Goal: Task Accomplishment & Management: Manage account settings

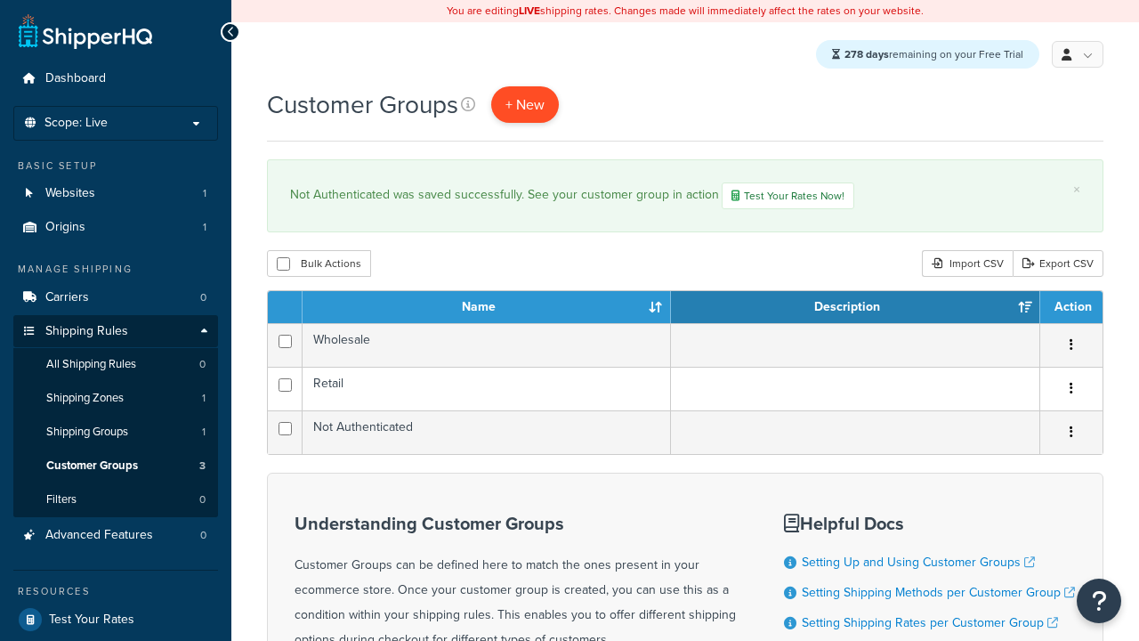
click at [526, 105] on span "+ New" at bounding box center [524, 104] width 39 height 20
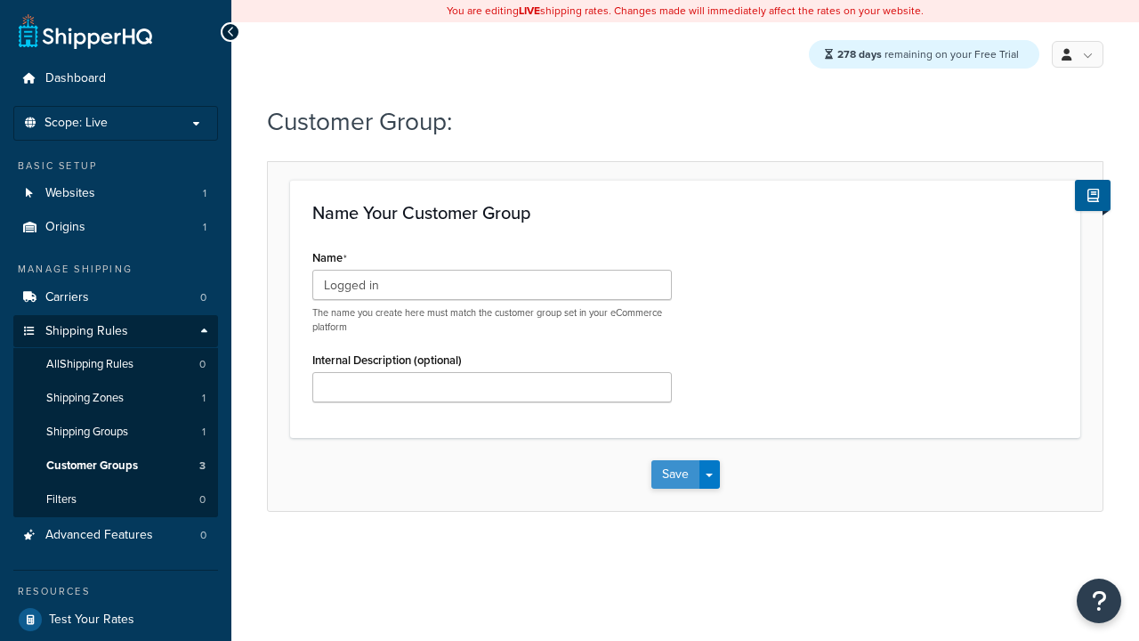
type input "Logged in"
click at [674, 475] on button "Save" at bounding box center [675, 474] width 48 height 28
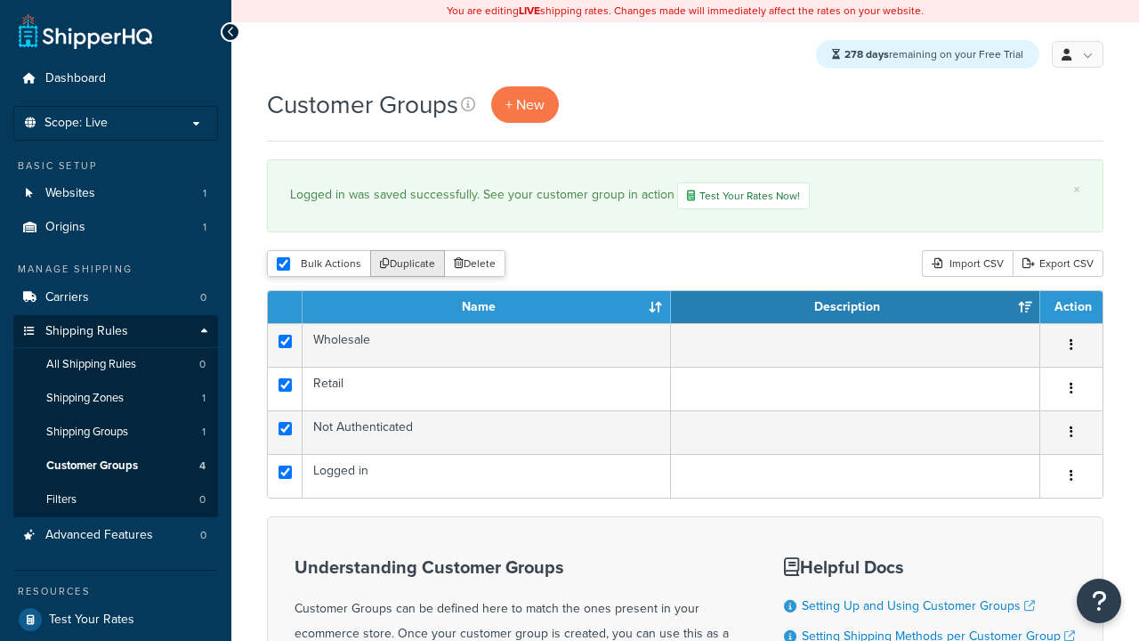
click at [405, 266] on button "Duplicate" at bounding box center [407, 263] width 75 height 27
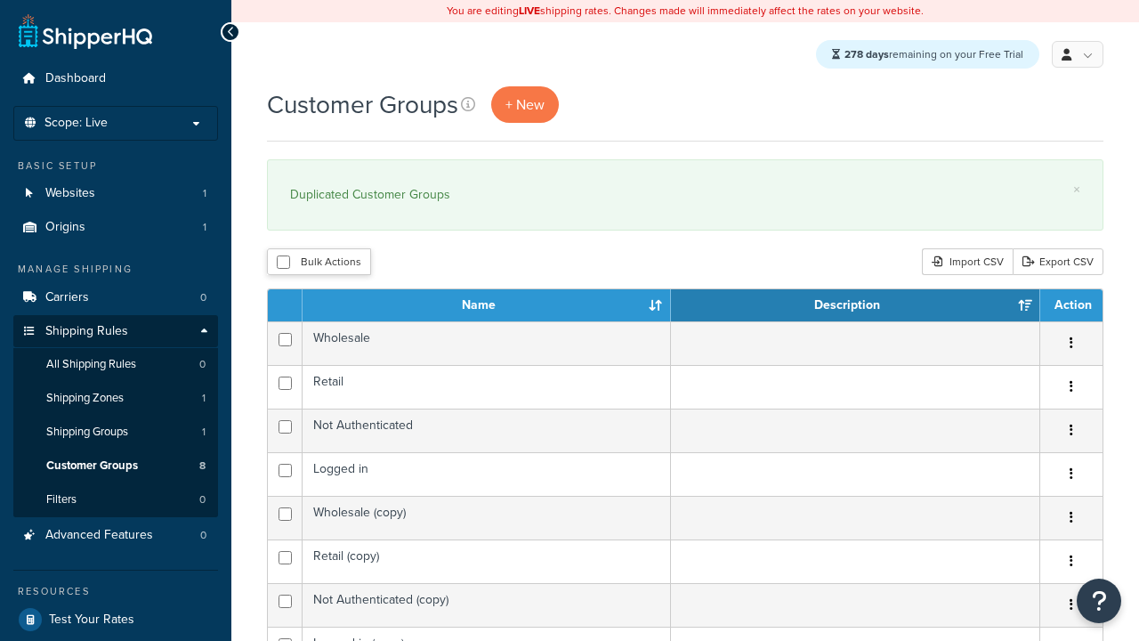
click at [318, 263] on button "Bulk Actions" at bounding box center [319, 261] width 104 height 27
checkbox input "true"
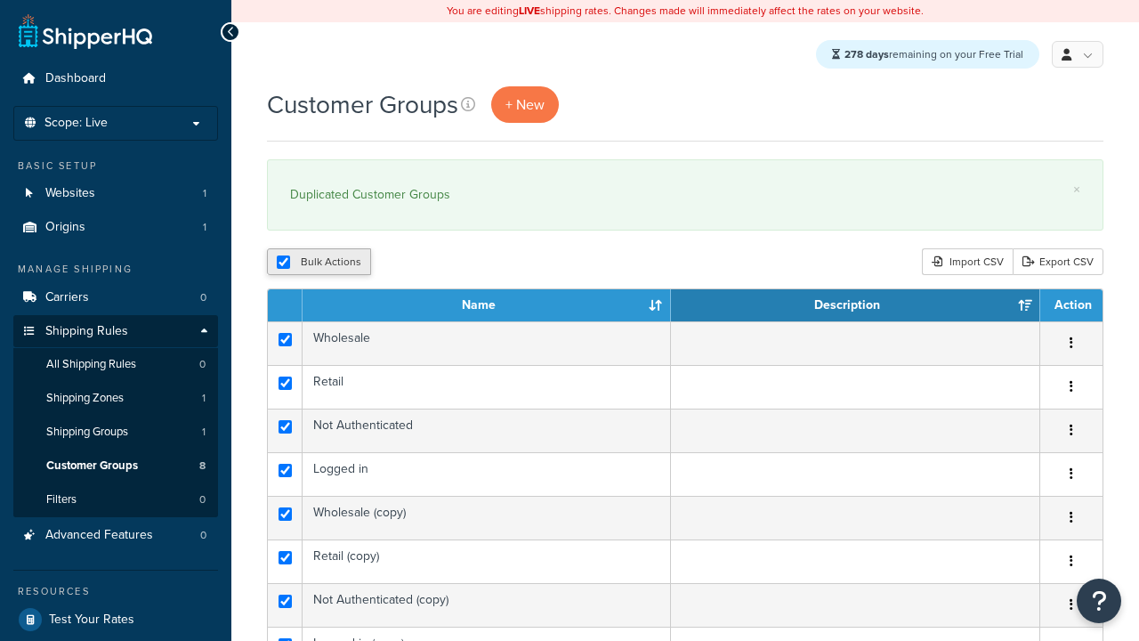
checkbox input "true"
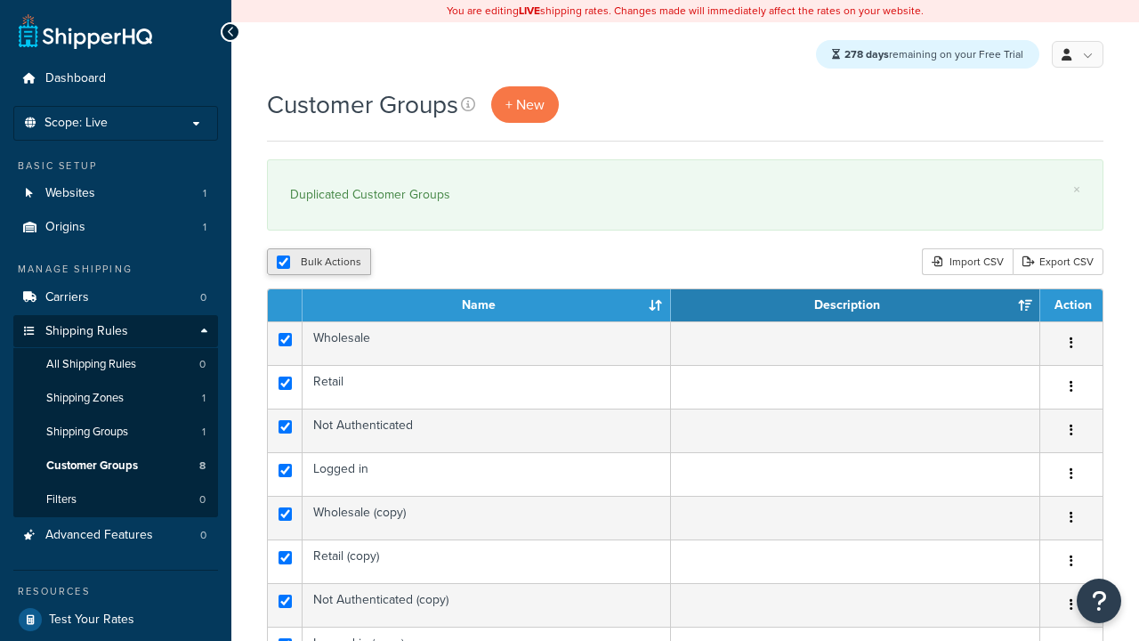
click at [0, 0] on button "Delete" at bounding box center [0, 0] width 0 height 0
